Goal: Transaction & Acquisition: Subscribe to service/newsletter

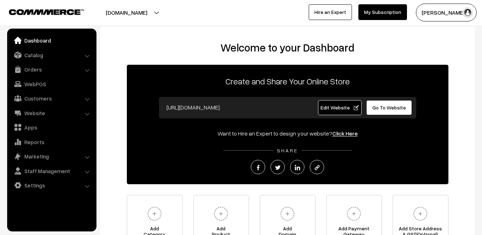
click at [384, 14] on link "My Subscription" at bounding box center [382, 12] width 49 height 16
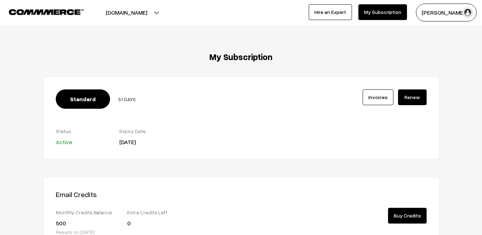
click at [409, 97] on link "Renew" at bounding box center [412, 97] width 29 height 16
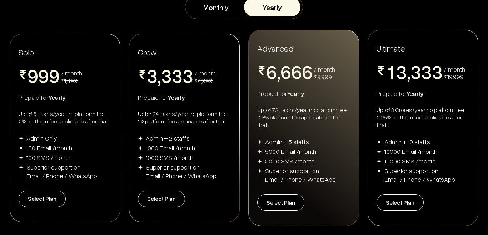
scroll to position [123, 0]
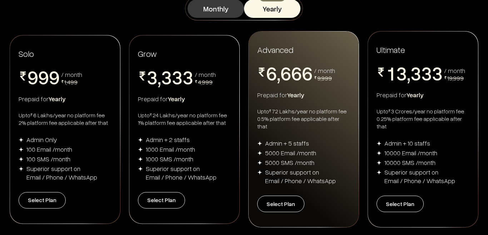
click at [211, 5] on button "Monthly" at bounding box center [216, 8] width 56 height 19
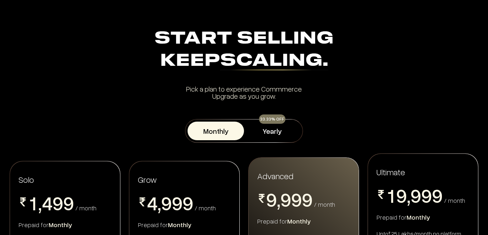
scroll to position [1, 0]
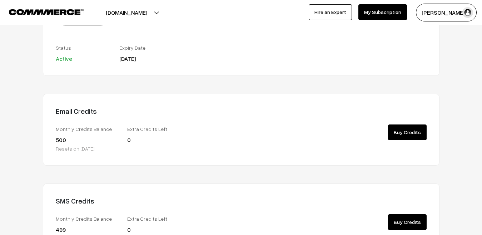
scroll to position [82, 0]
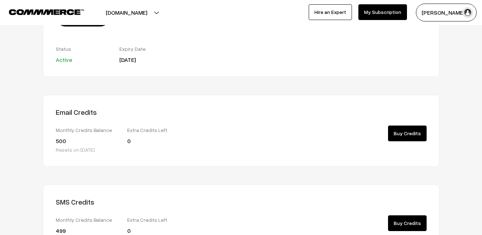
click at [403, 134] on link "Buy Credits" at bounding box center [407, 133] width 39 height 16
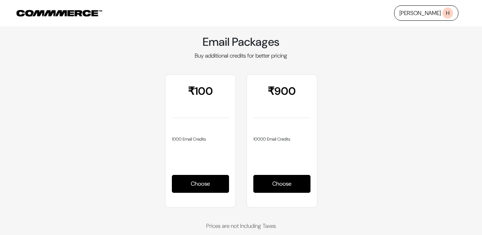
click at [294, 93] on div "₹ 900" at bounding box center [281, 101] width 57 height 32
click at [281, 140] on li "10000 Email Credits" at bounding box center [281, 139] width 57 height 6
click at [294, 90] on div "₹ 900" at bounding box center [281, 101] width 57 height 32
click at [210, 91] on div "₹ 100" at bounding box center [200, 101] width 57 height 32
click at [448, 11] on span "H" at bounding box center [447, 13] width 11 height 11
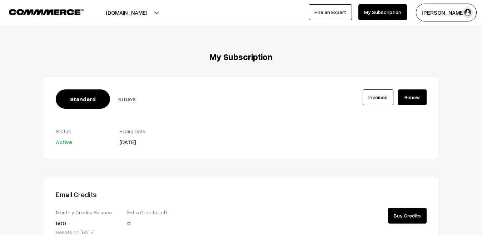
scroll to position [82, 0]
